Goal: Find specific page/section: Find specific page/section

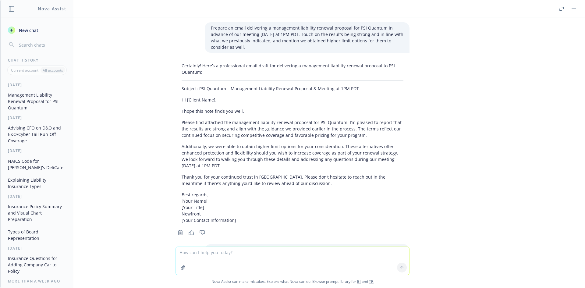
scroll to position [77, 0]
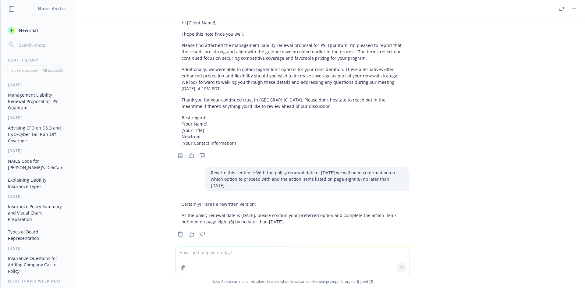
click at [577, 11] on button at bounding box center [573, 8] width 7 height 7
click at [559, 12] on button "button" at bounding box center [561, 8] width 7 height 7
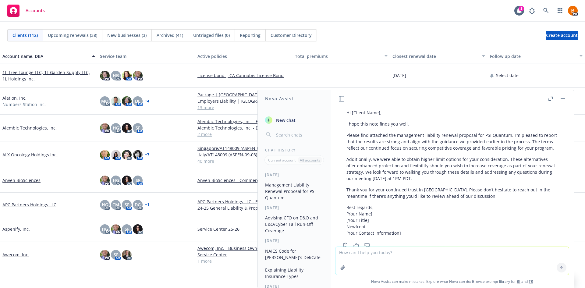
click at [564, 101] on button "button" at bounding box center [562, 98] width 7 height 7
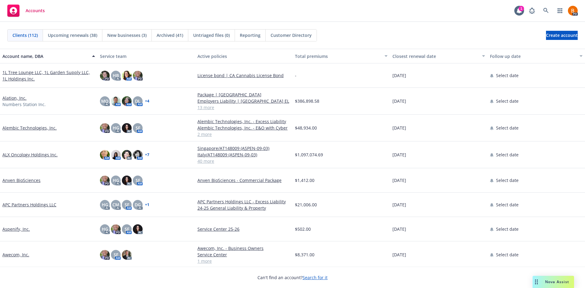
click at [35, 8] on span "Accounts" at bounding box center [35, 10] width 19 height 5
